Goal: Check status: Check status

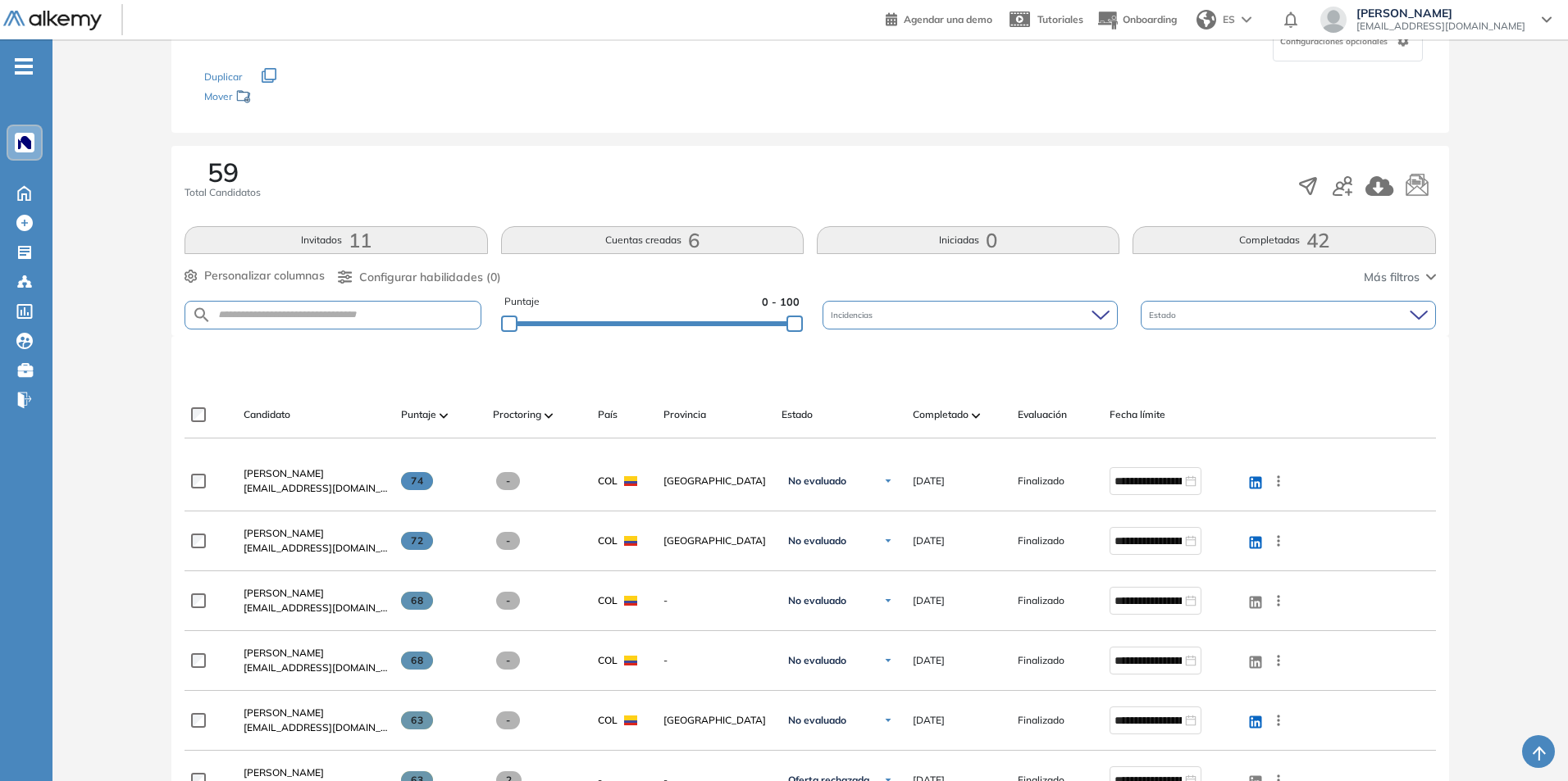
scroll to position [164, 0]
click at [953, 416] on span "Completado" at bounding box center [941, 414] width 56 height 14
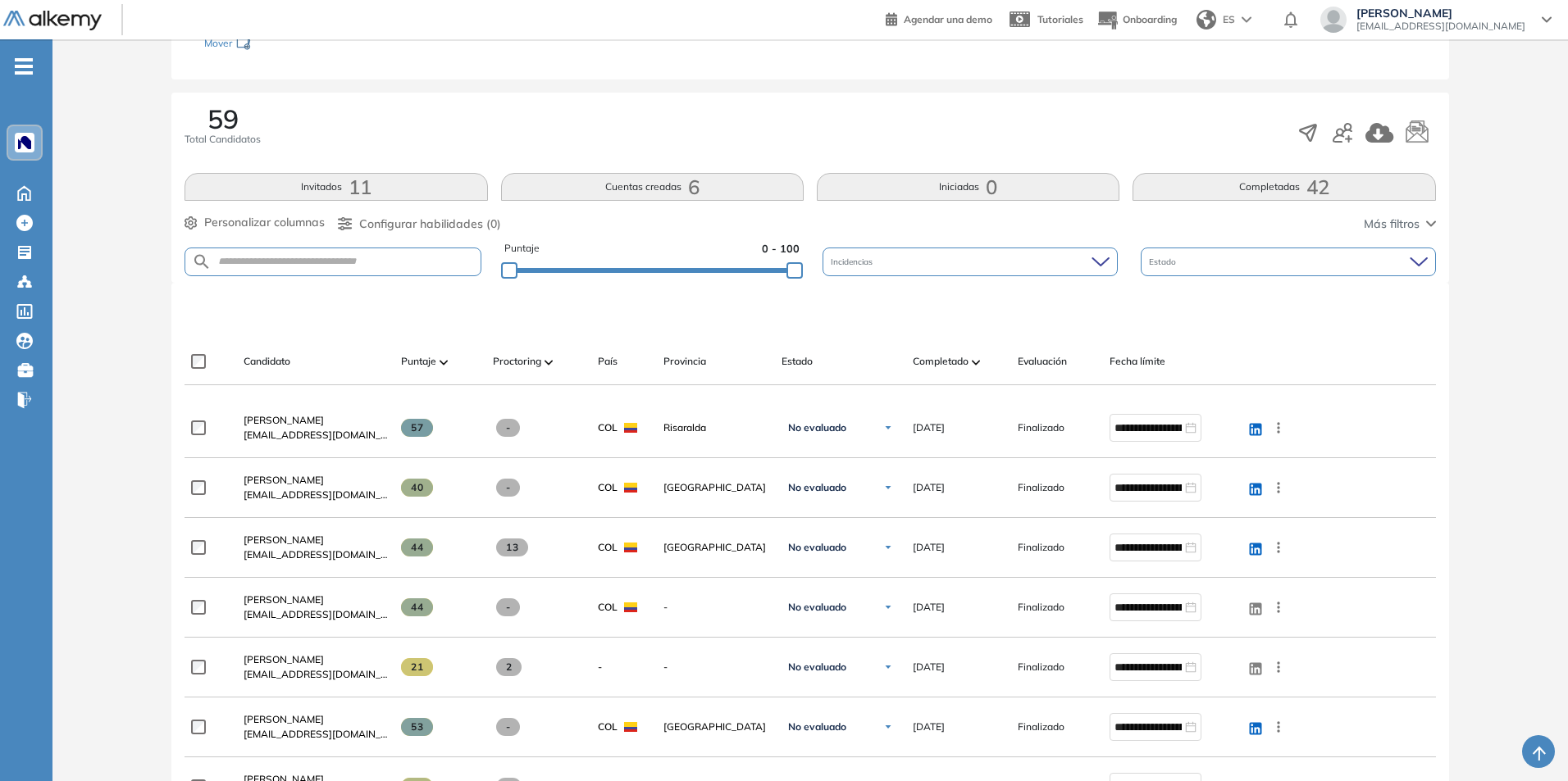
scroll to position [246, 0]
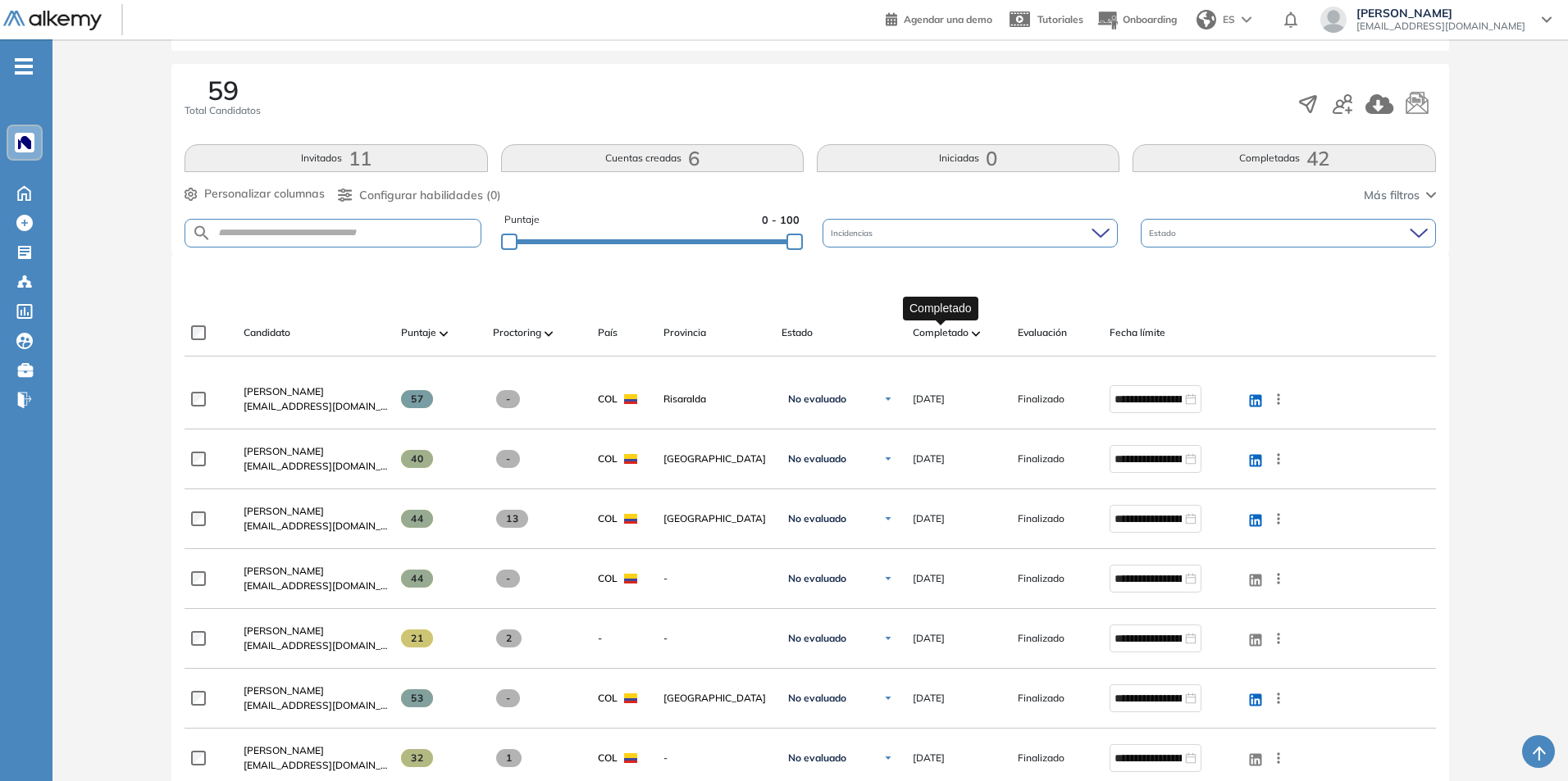
click at [965, 338] on span "Completado" at bounding box center [941, 332] width 56 height 14
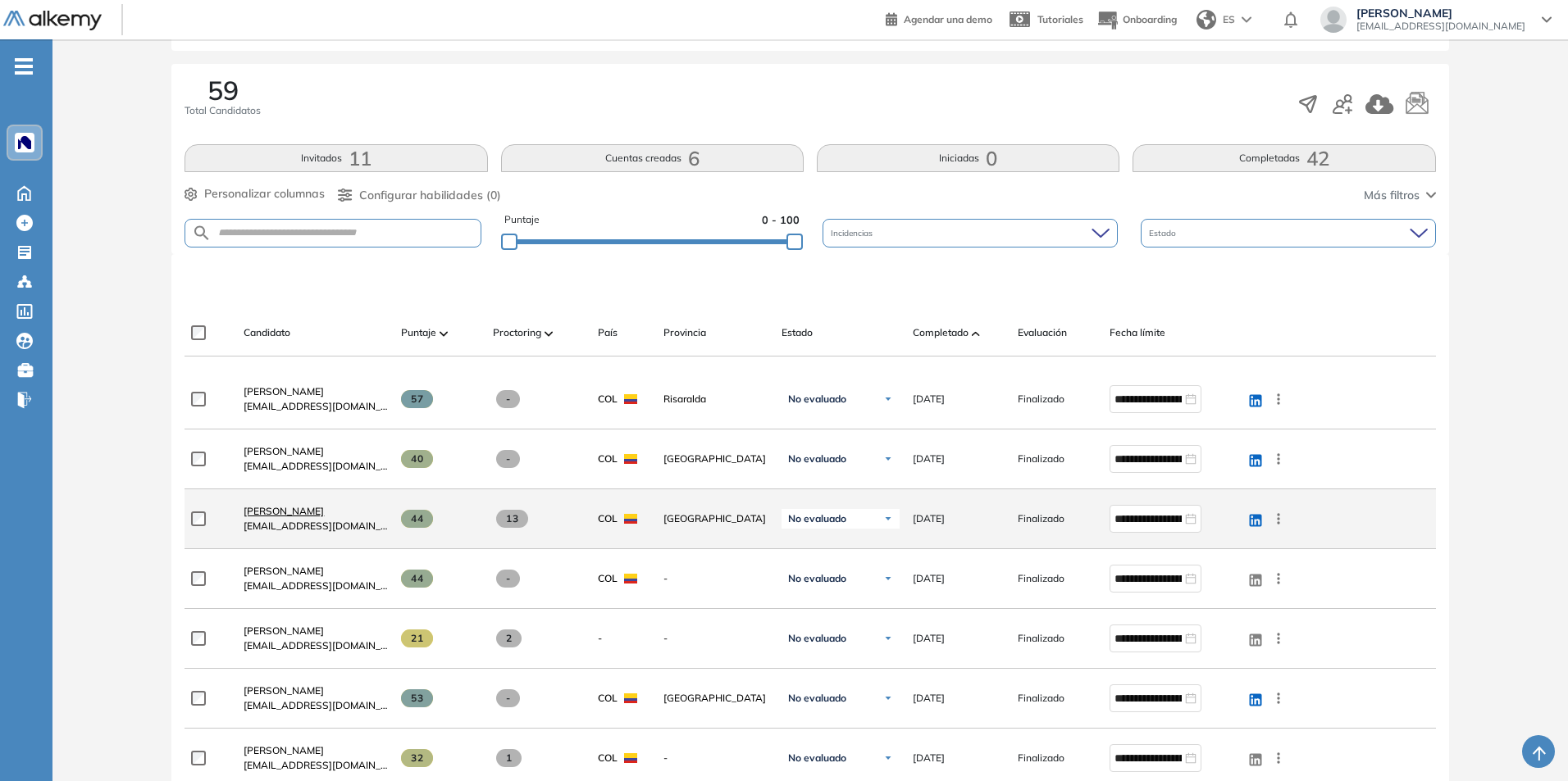
click at [291, 509] on span "Alexis Botia" at bounding box center [284, 511] width 80 height 13
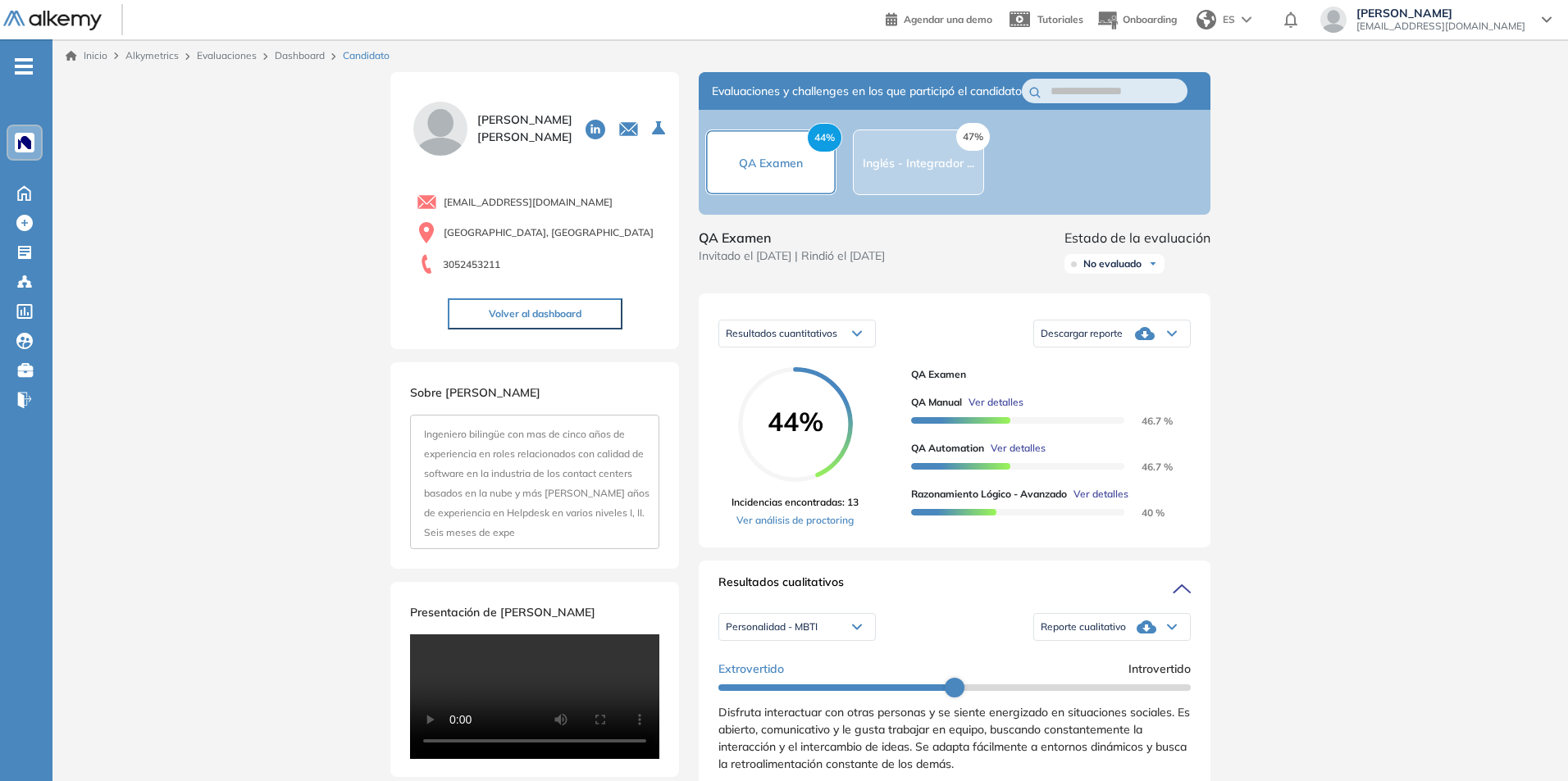
click at [857, 347] on div "Resultados cuantitativos" at bounding box center [797, 333] width 156 height 26
click at [842, 528] on link "Ver análisis de proctoring" at bounding box center [795, 520] width 127 height 14
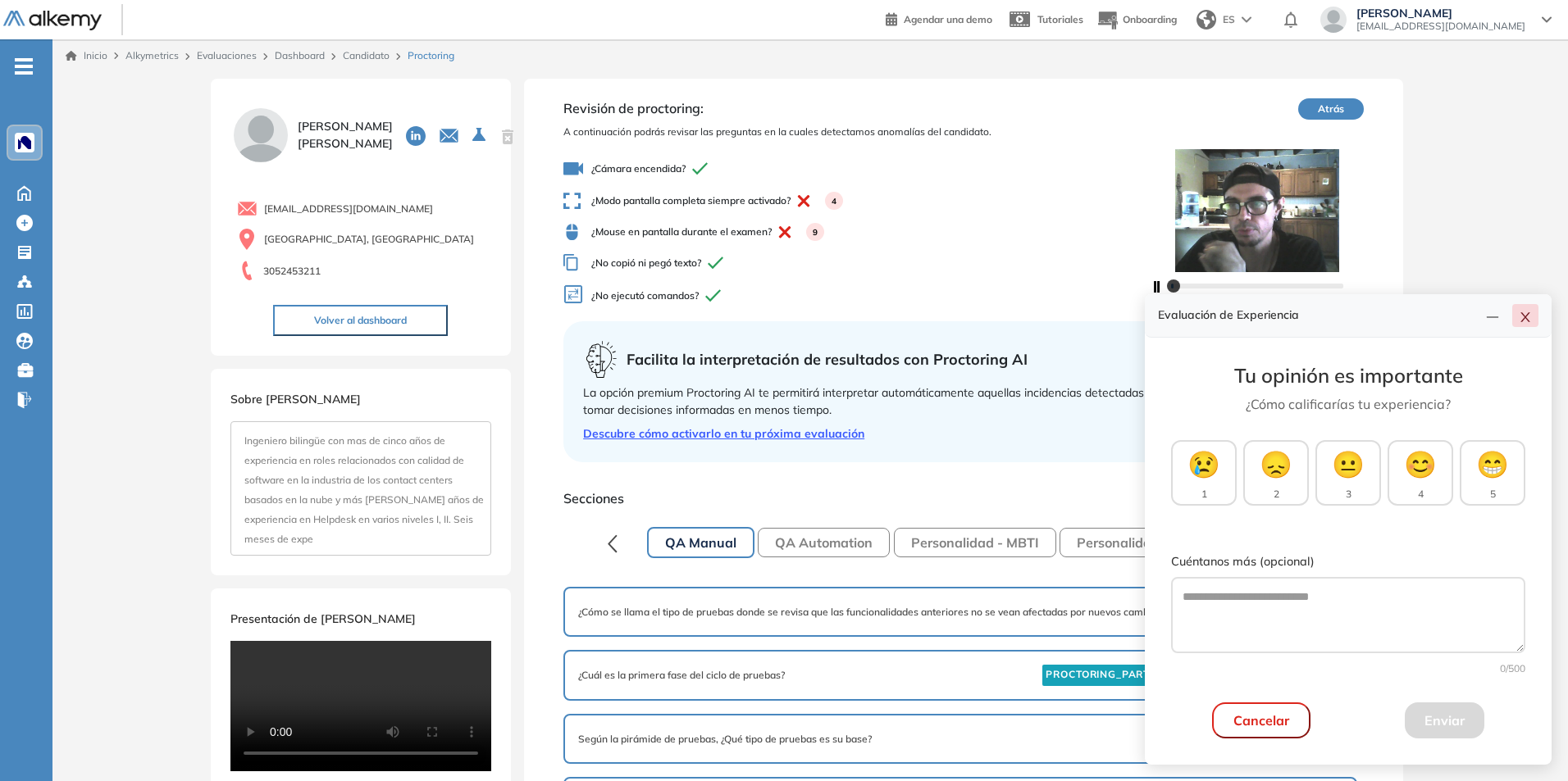
click at [1529, 322] on icon "close" at bounding box center [1524, 317] width 9 height 10
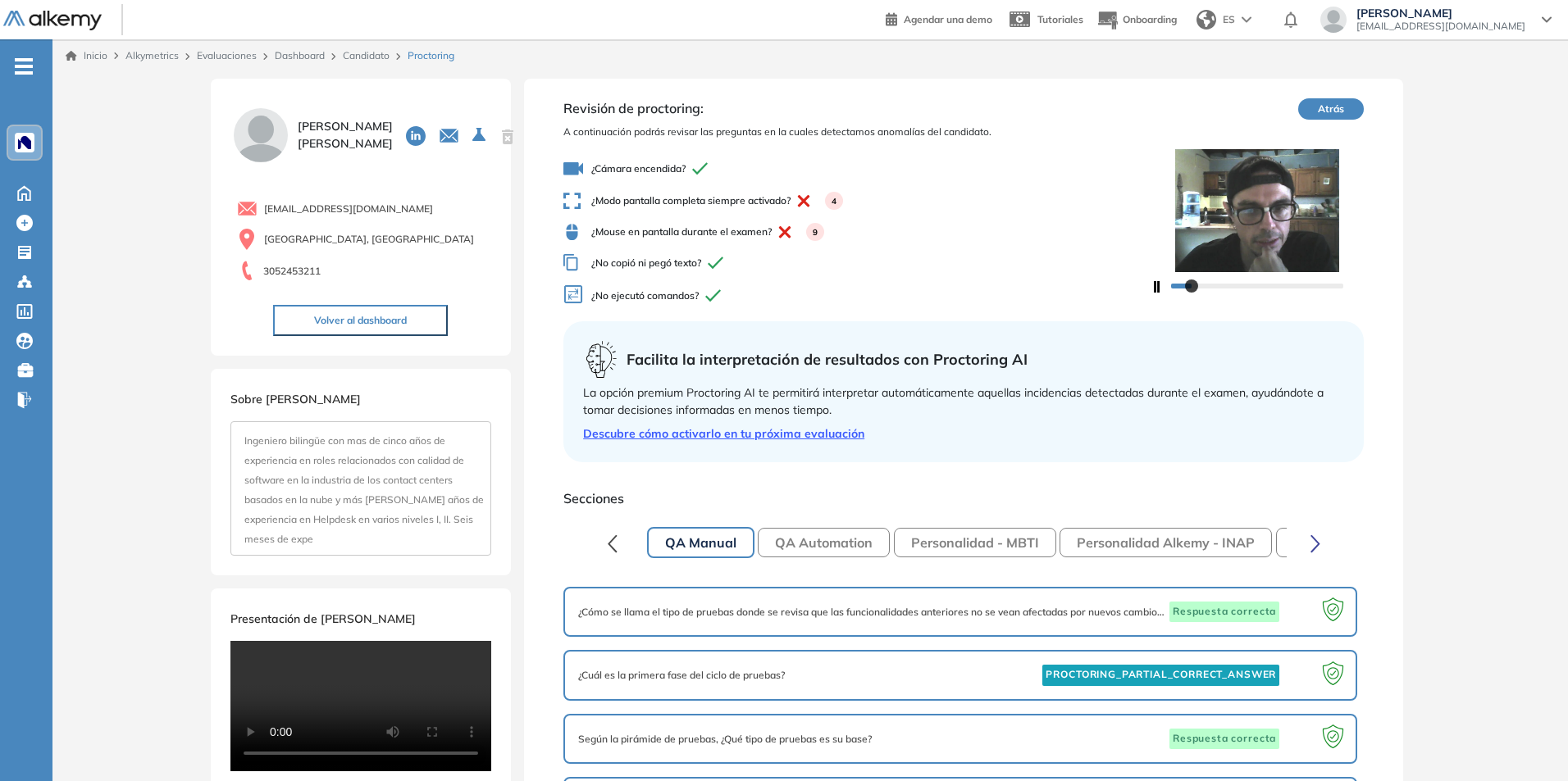
click at [819, 232] on div "9" at bounding box center [814, 231] width 18 height 18
click at [790, 233] on icon at bounding box center [784, 232] width 13 height 13
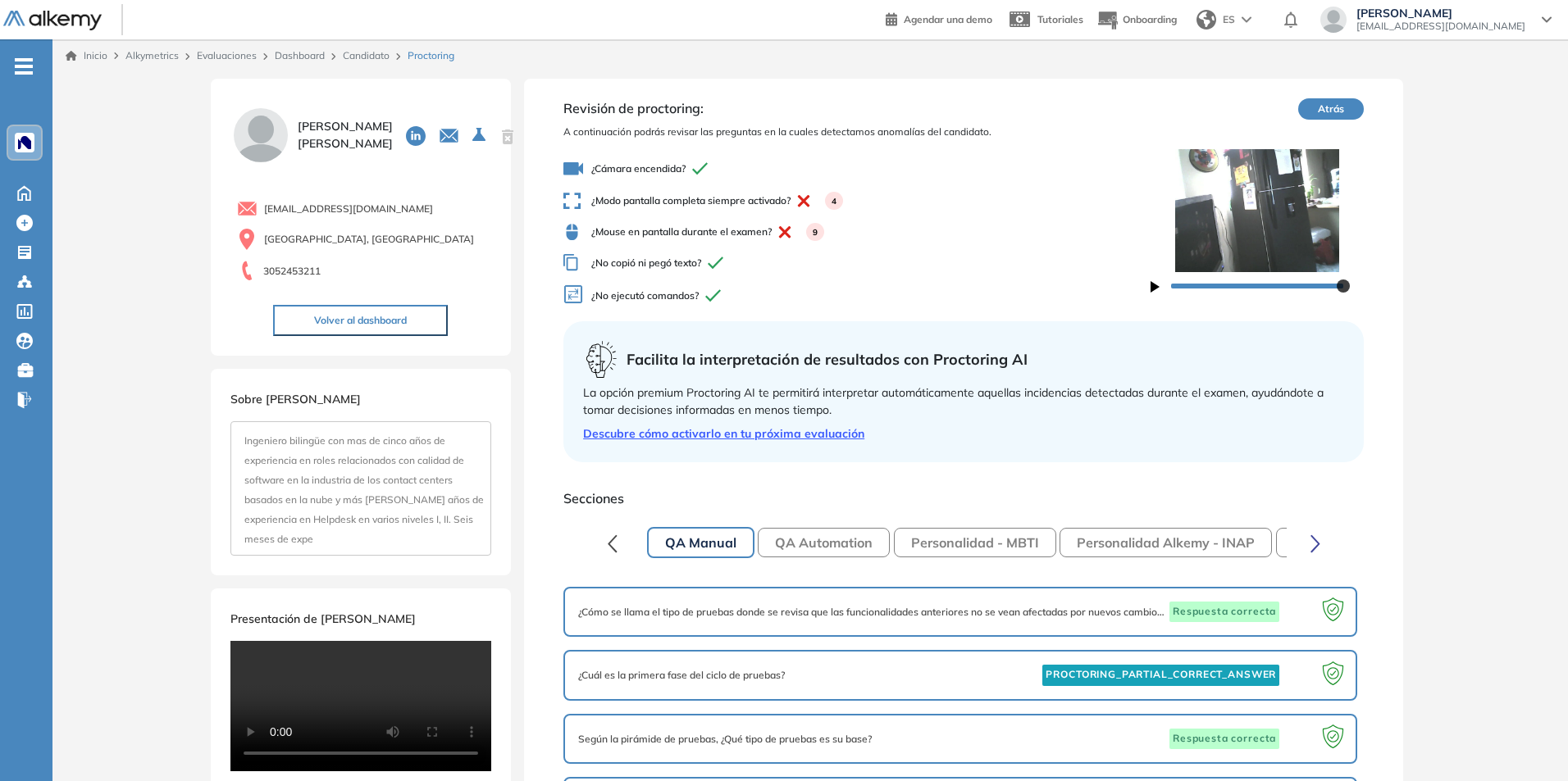
click at [809, 553] on button "QA Automation" at bounding box center [824, 542] width 132 height 30
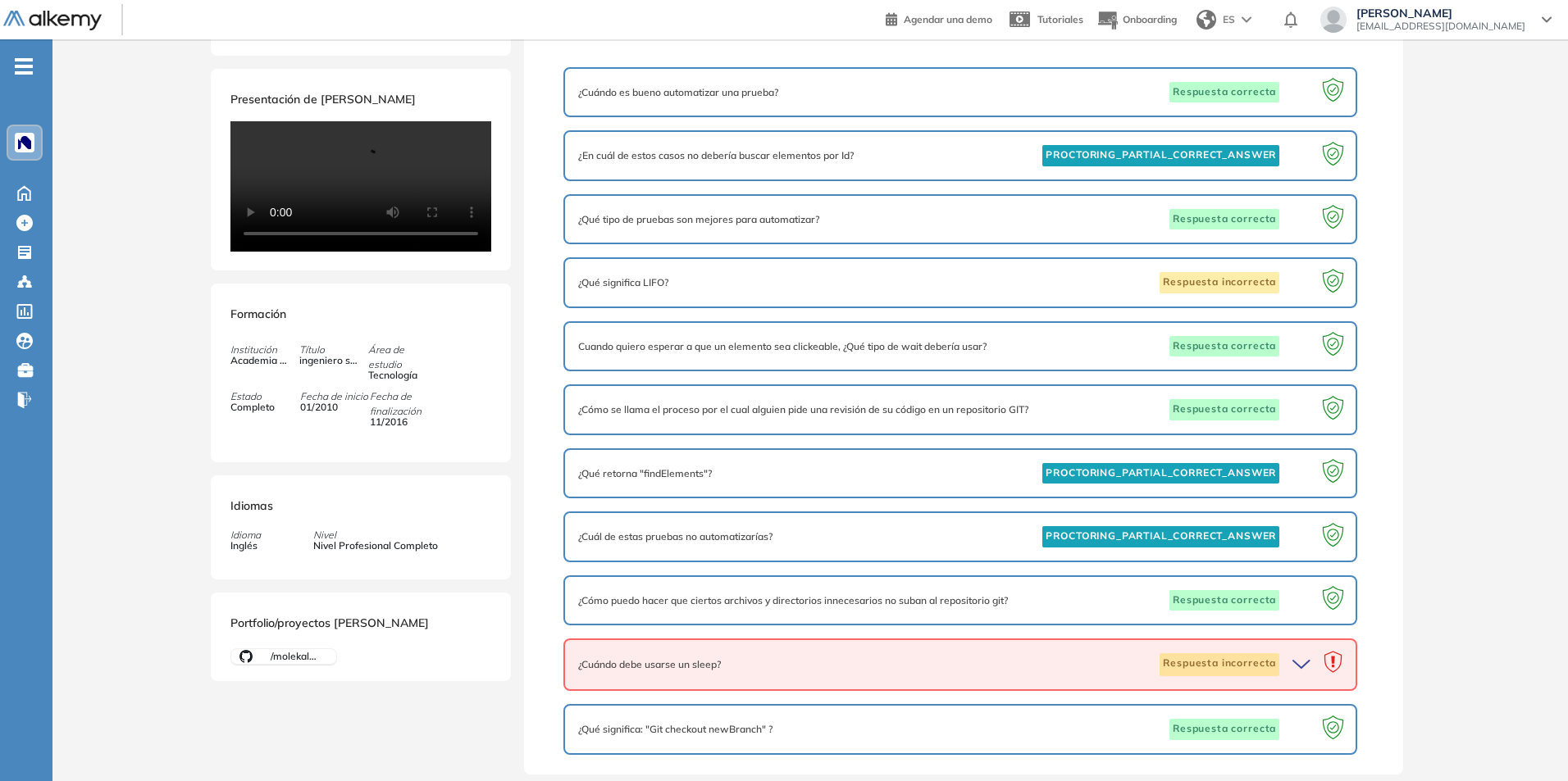
scroll to position [574, 0]
click at [1157, 145] on span "PROCTORING_PARTIAL_CORRECT_ANSWER" at bounding box center [1161, 155] width 237 height 21
click at [1328, 147] on icon at bounding box center [1333, 153] width 12 height 12
click at [1200, 145] on span "PROCTORING_PARTIAL_CORRECT_ANSWER" at bounding box center [1161, 155] width 237 height 21
drag, startPoint x: 1042, startPoint y: 97, endPoint x: 1315, endPoint y: 93, distance: 273.0
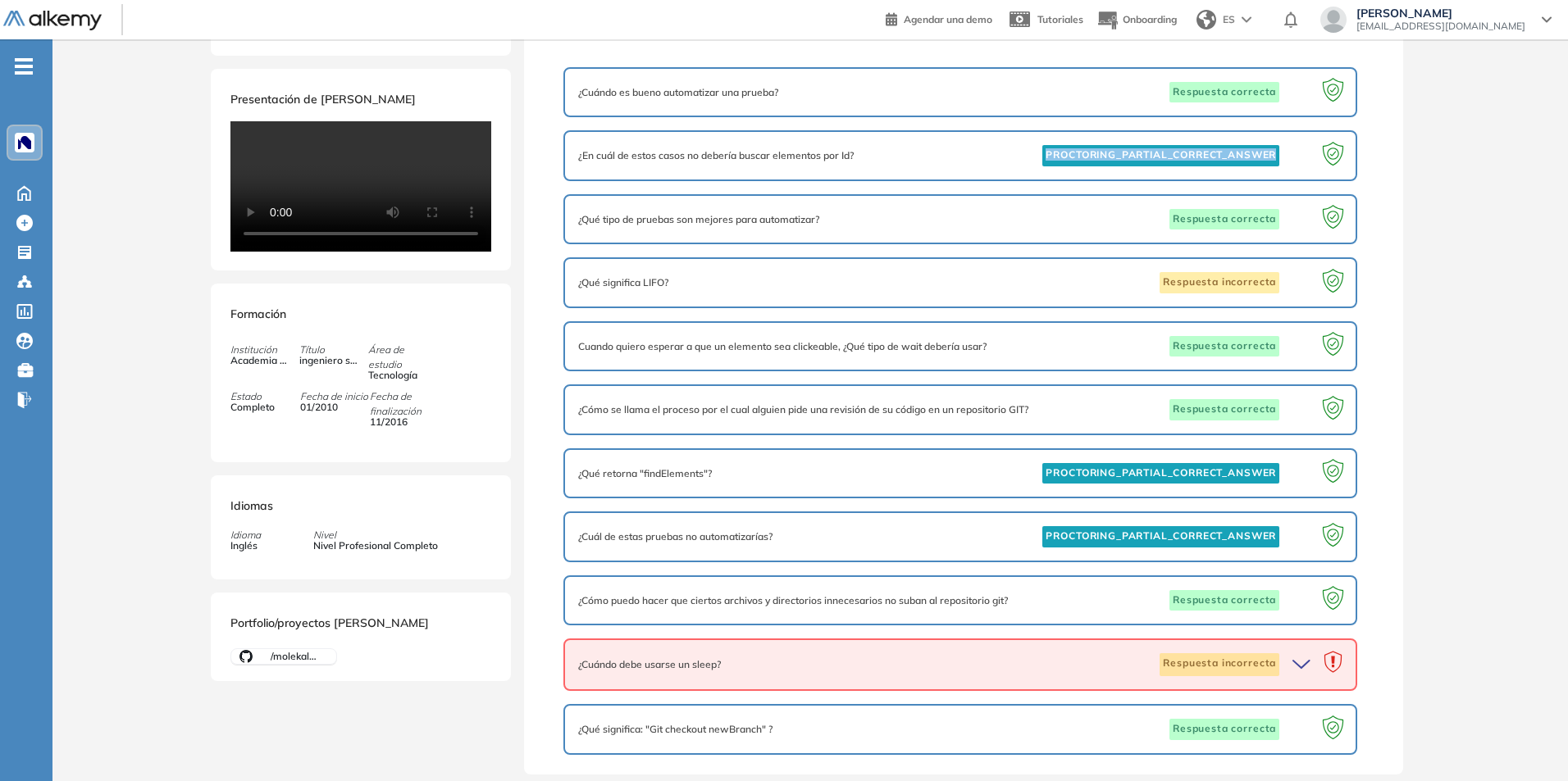
click at [1315, 145] on div "PROCTORING_PARTIAL_CORRECT_ANSWER" at bounding box center [1192, 155] width 300 height 21
click at [1245, 526] on span "PROCTORING_PARTIAL_CORRECT_ANSWER" at bounding box center [1161, 536] width 237 height 21
drag, startPoint x: 1289, startPoint y: 460, endPoint x: 1002, endPoint y: 465, distance: 287.0
click at [1002, 526] on div "¿Cuál de estas pruebas no automatizarías? PROCTORING_PARTIAL_CORRECT_ANSWER" at bounding box center [960, 536] width 765 height 21
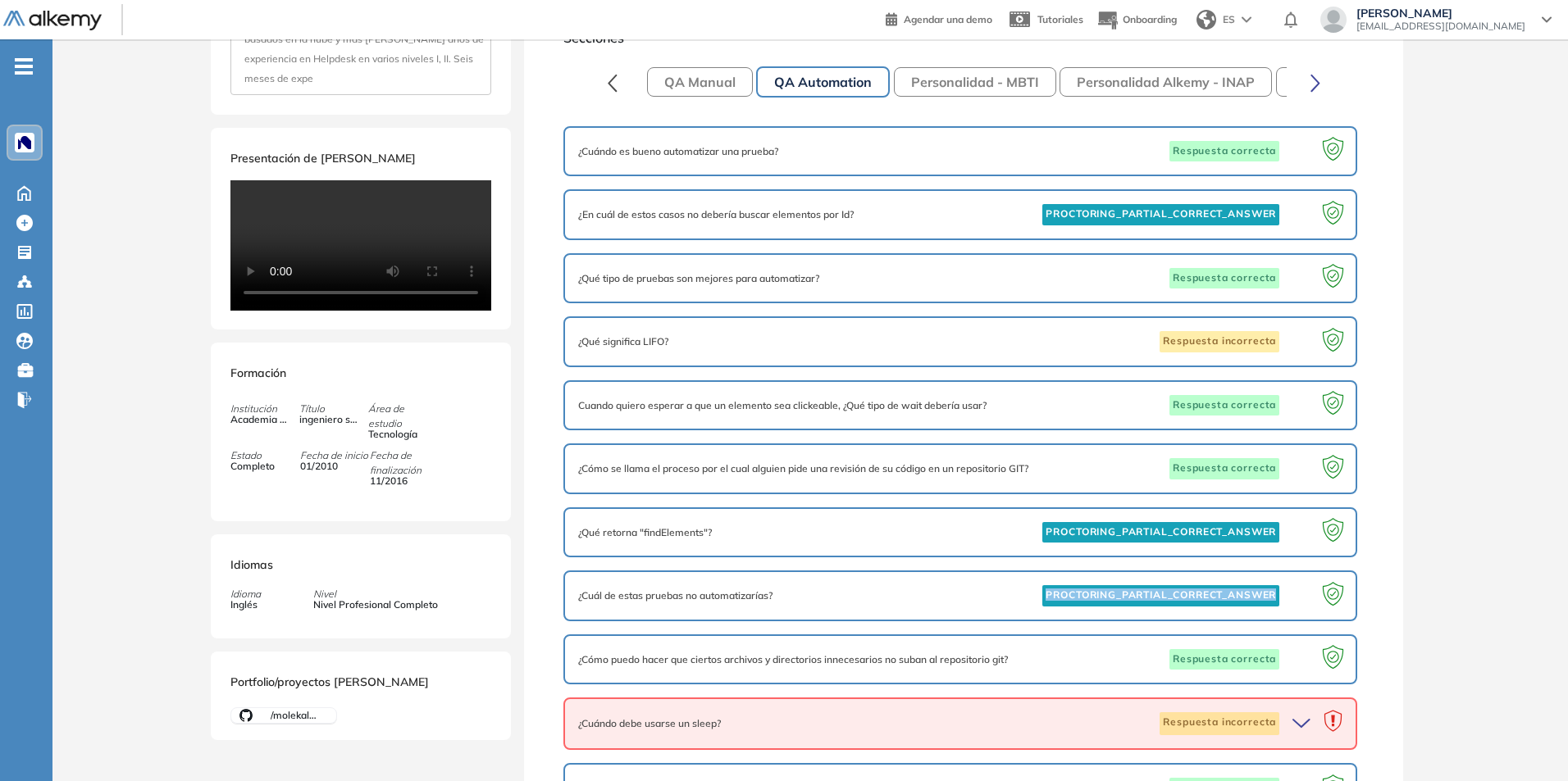
scroll to position [432, 0]
